Goal: Transaction & Acquisition: Purchase product/service

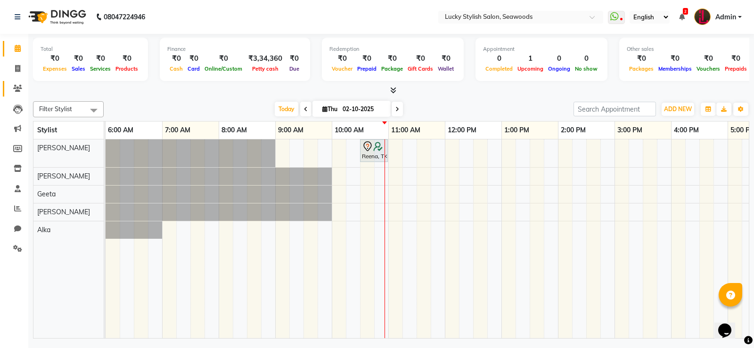
click at [13, 81] on link "Clients" at bounding box center [14, 89] width 23 height 16
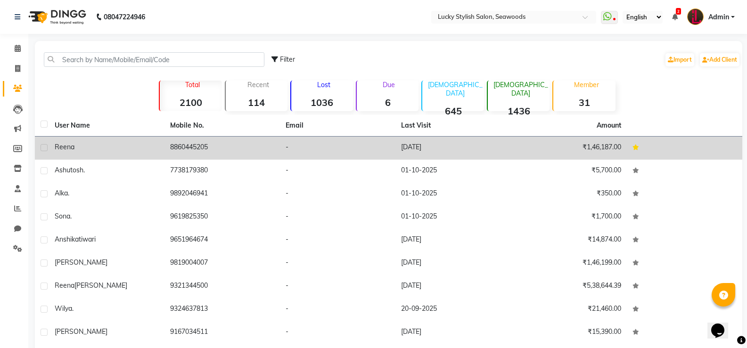
click at [135, 153] on td "Reena" at bounding box center [106, 148] width 115 height 23
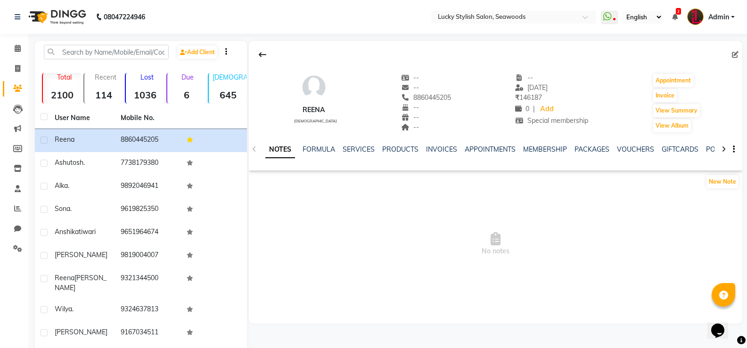
click at [357, 142] on div "NOTES FORMULA SERVICES PRODUCTS INVOICES APPOINTMENTS MEMBERSHIP PACKAGES VOUCH…" at bounding box center [495, 149] width 493 height 33
click at [357, 155] on div "NOTES FORMULA SERVICES PRODUCTS INVOICES APPOINTMENTS MEMBERSHIP PACKAGES VOUCH…" at bounding box center [484, 153] width 438 height 17
click at [363, 147] on link "SERVICES" at bounding box center [358, 149] width 32 height 8
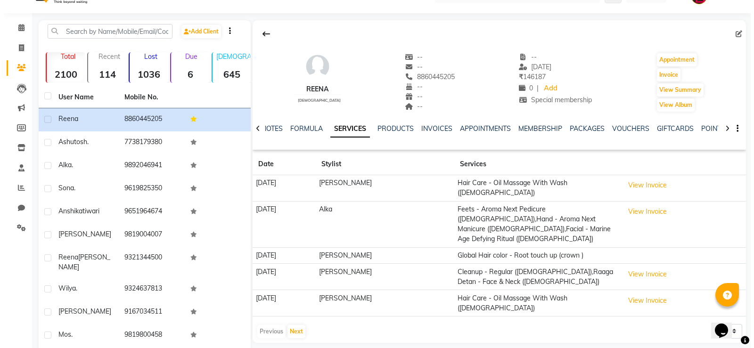
scroll to position [52, 0]
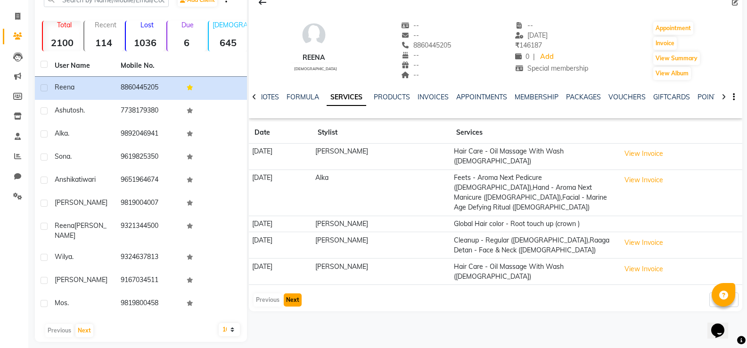
click at [298, 293] on button "Next" at bounding box center [293, 299] width 18 height 13
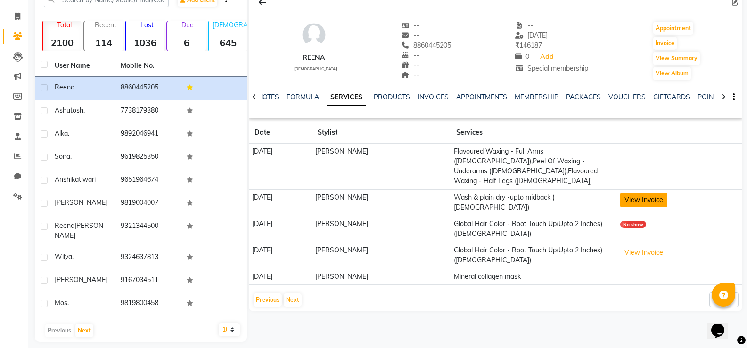
click at [628, 193] on button "View Invoice" at bounding box center [643, 200] width 47 height 15
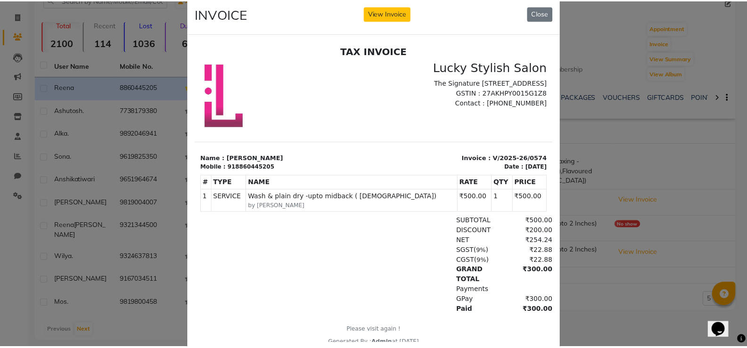
scroll to position [0, 0]
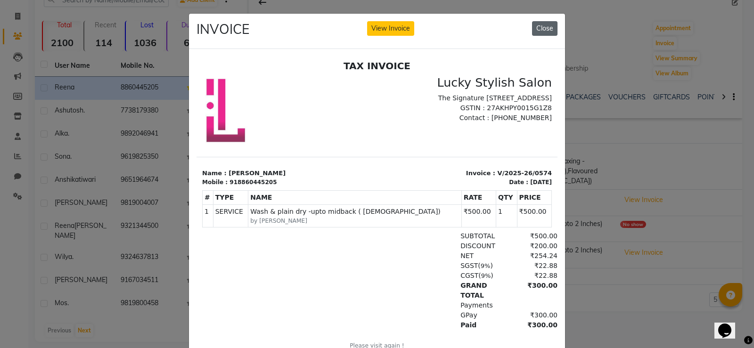
click at [538, 33] on button "Close" at bounding box center [544, 28] width 25 height 15
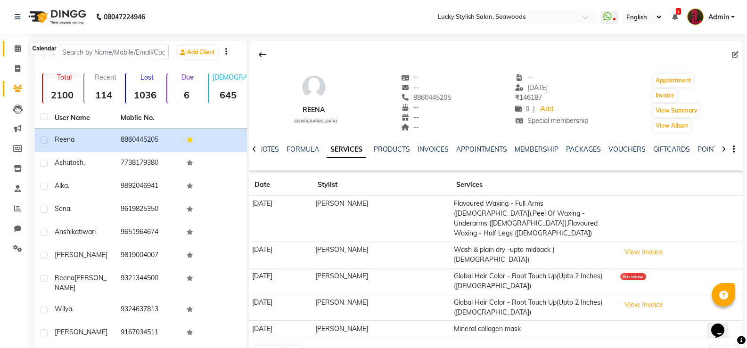
click at [12, 49] on span at bounding box center [17, 48] width 16 height 11
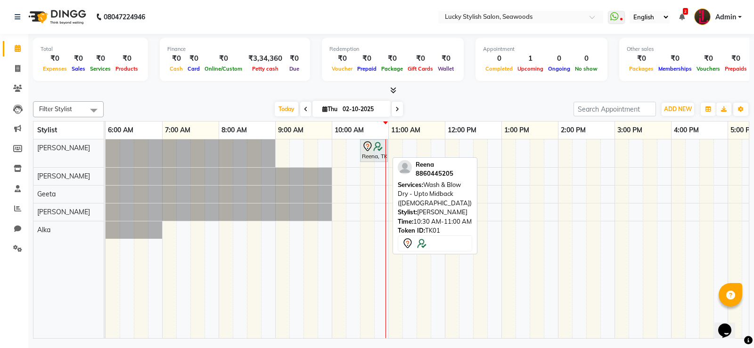
click at [377, 145] on img at bounding box center [377, 146] width 9 height 9
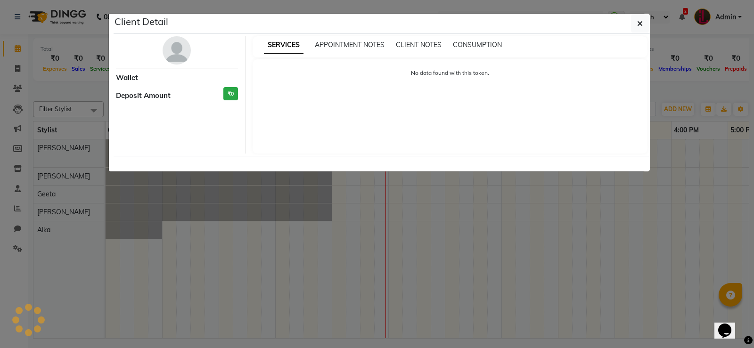
select select "7"
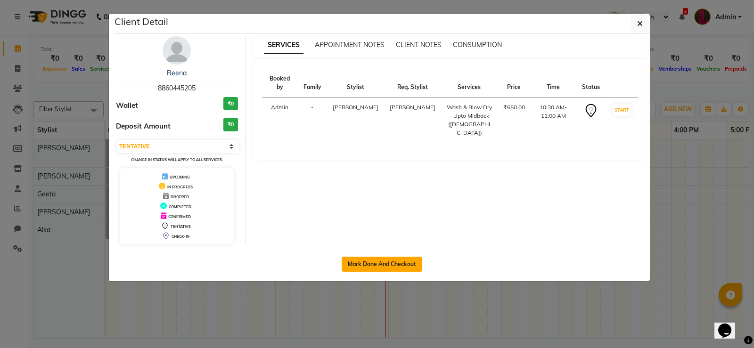
click at [384, 257] on button "Mark Done And Checkout" at bounding box center [382, 264] width 81 height 15
select select "service"
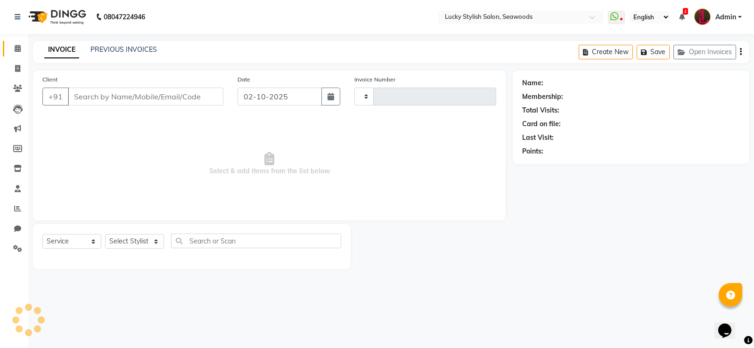
type input "0682"
select select "675"
type input "8860445205"
select select "10014"
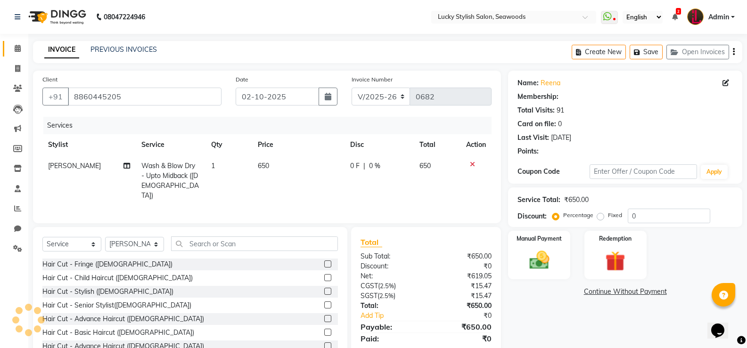
select select "2: Object"
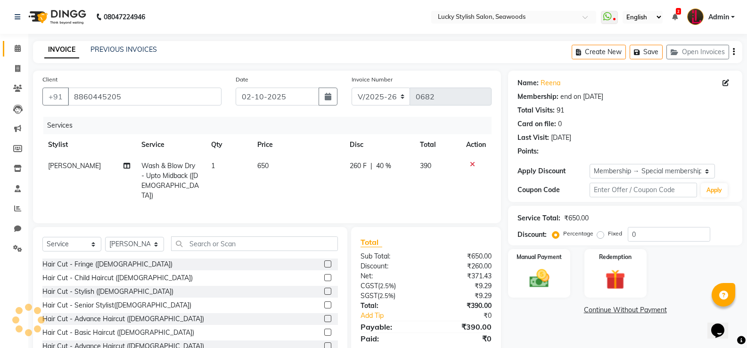
type input "40"
click at [279, 172] on td "650" at bounding box center [298, 180] width 92 height 51
select select "10014"
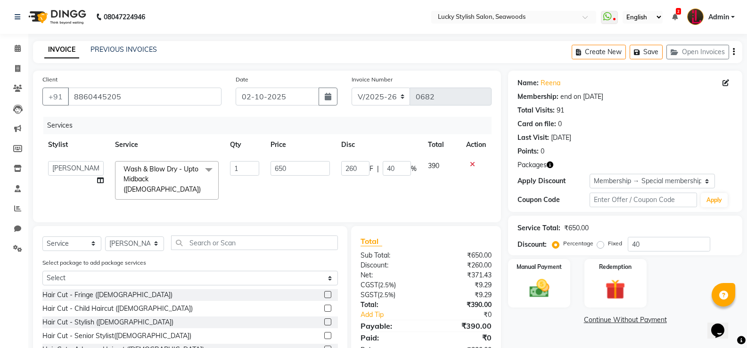
click at [211, 172] on span at bounding box center [208, 170] width 19 height 18
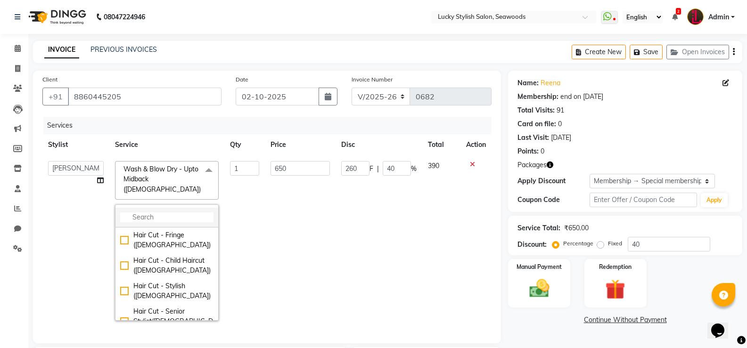
click at [171, 212] on input "multiselect-search" at bounding box center [166, 217] width 93 height 10
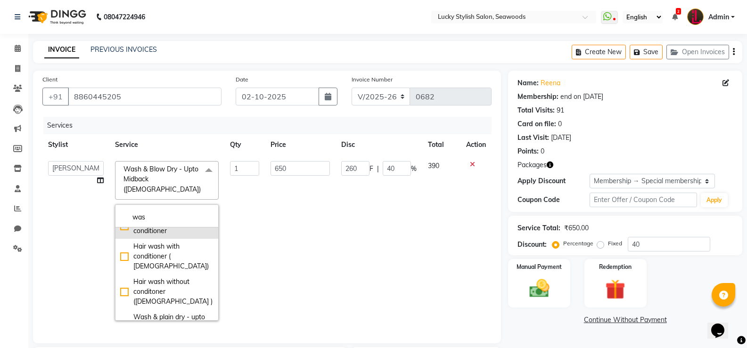
scroll to position [141, 0]
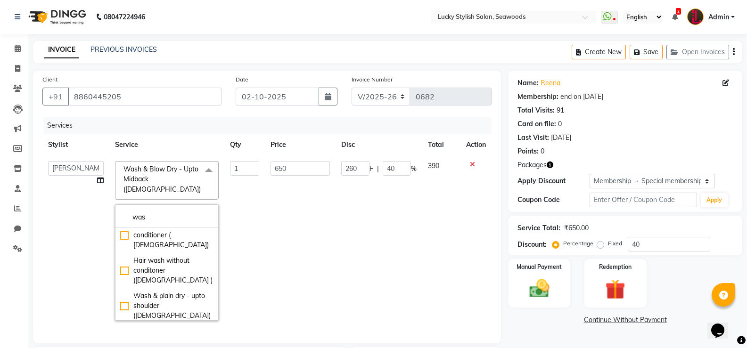
type input "was"
click at [174, 326] on div "Wash & plain dry -upto midback ( [DEMOGRAPHIC_DATA])" at bounding box center [166, 341] width 93 height 30
checkbox input "false"
checkbox input "true"
type input "400"
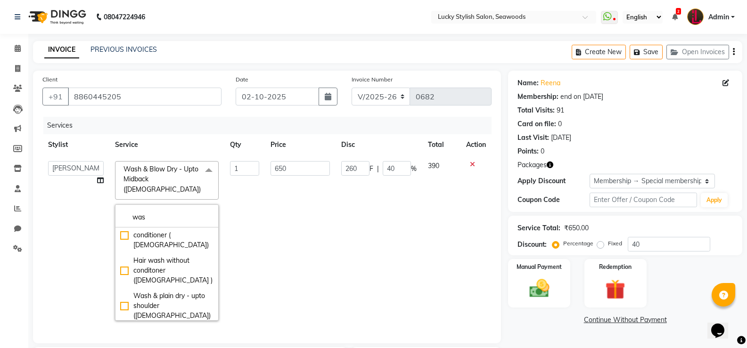
type input "160"
click at [286, 174] on input "400" at bounding box center [299, 168] width 59 height 15
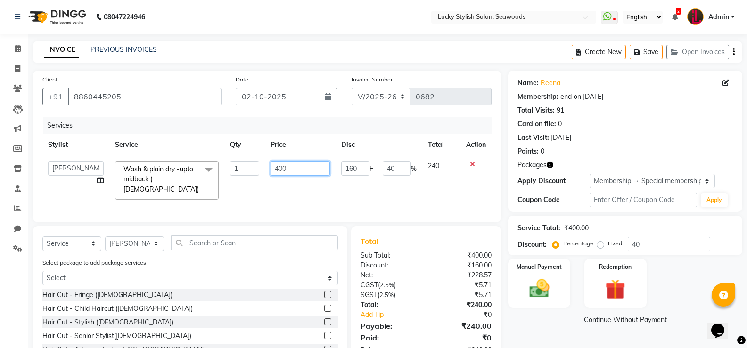
click at [286, 174] on input "400" at bounding box center [299, 168] width 59 height 15
type input "500"
click at [310, 187] on td "500" at bounding box center [300, 180] width 70 height 50
select select "10014"
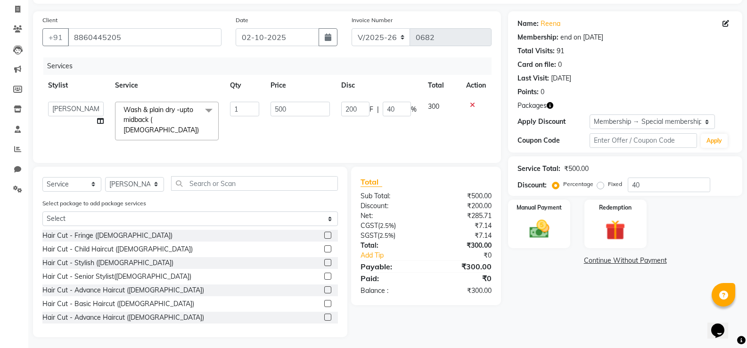
scroll to position [61, 0]
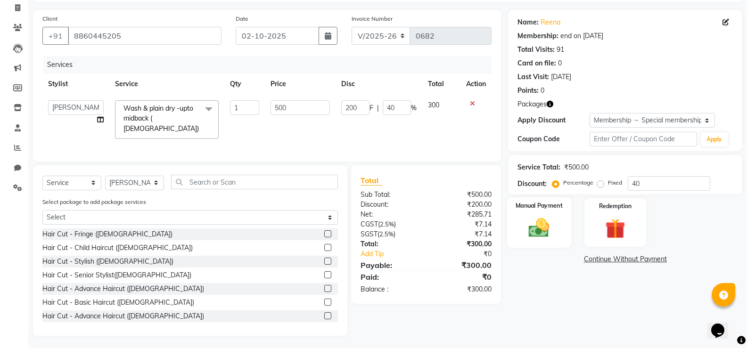
click at [545, 224] on img at bounding box center [538, 228] width 33 height 24
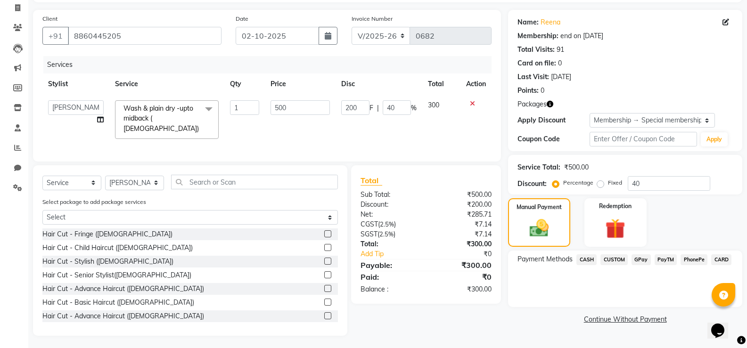
click at [645, 261] on span "GPay" at bounding box center [640, 259] width 19 height 11
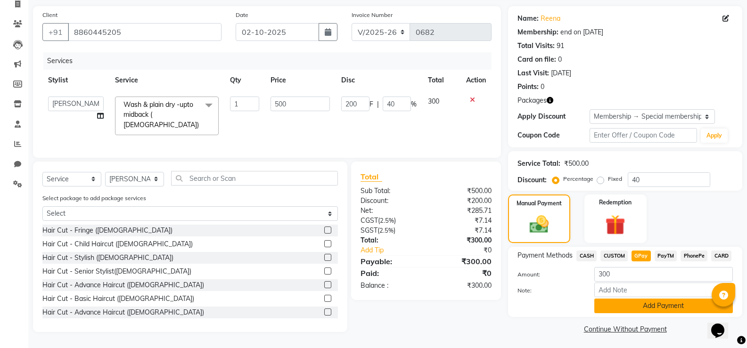
scroll to position [67, 0]
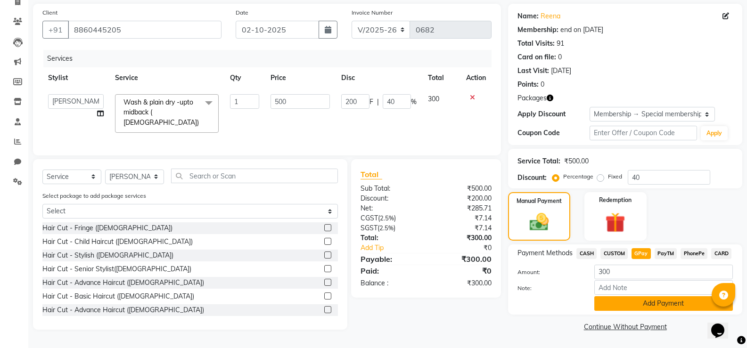
click at [678, 302] on button "Add Payment" at bounding box center [663, 303] width 138 height 15
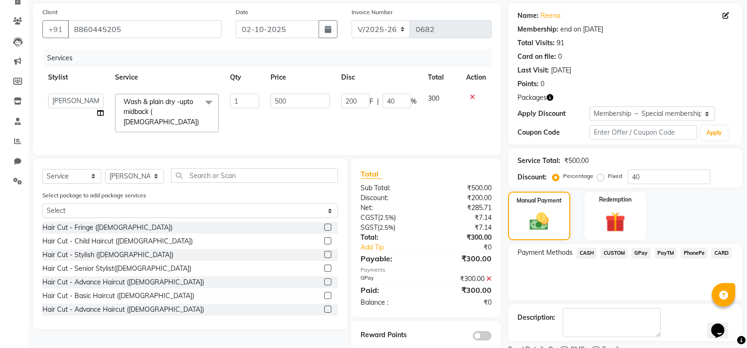
scroll to position [106, 0]
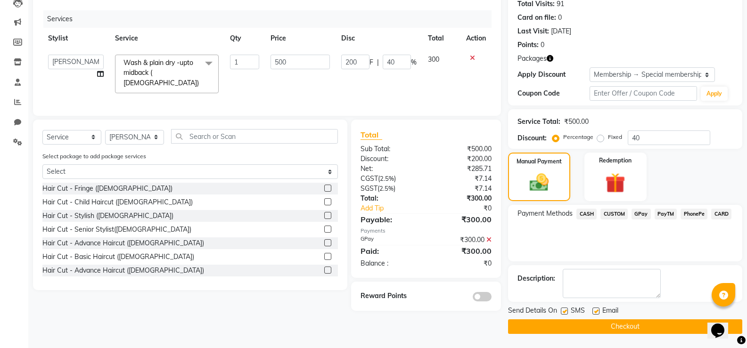
click at [643, 327] on button "Checkout" at bounding box center [625, 326] width 234 height 15
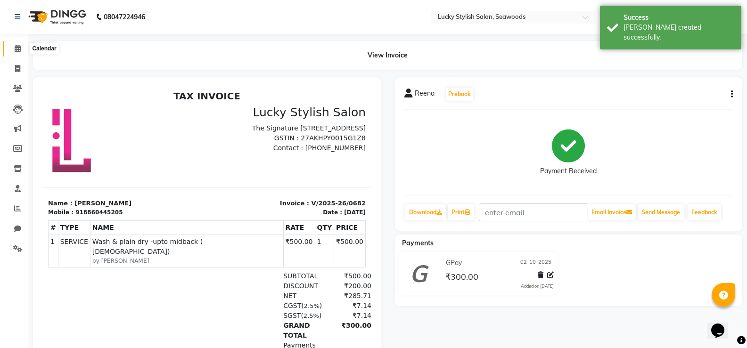
drag, startPoint x: 16, startPoint y: 47, endPoint x: 40, endPoint y: 6, distance: 47.1
click at [16, 47] on icon at bounding box center [18, 48] width 6 height 7
